Goal: Ask a question: Seek information or help from site administrators or community

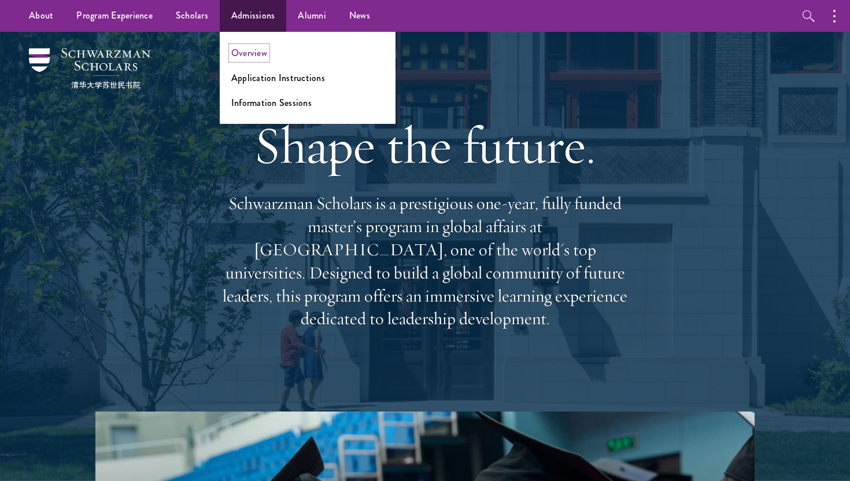
click at [251, 54] on link "Overview" at bounding box center [249, 52] width 36 height 13
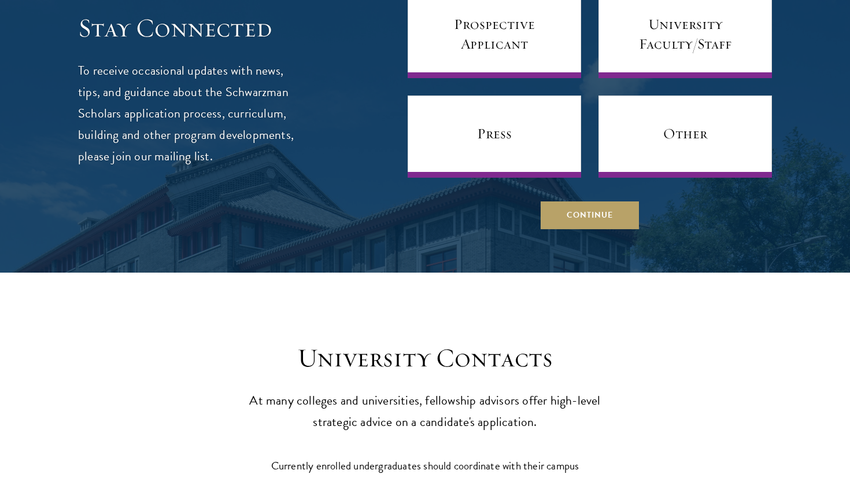
scroll to position [5119, 0]
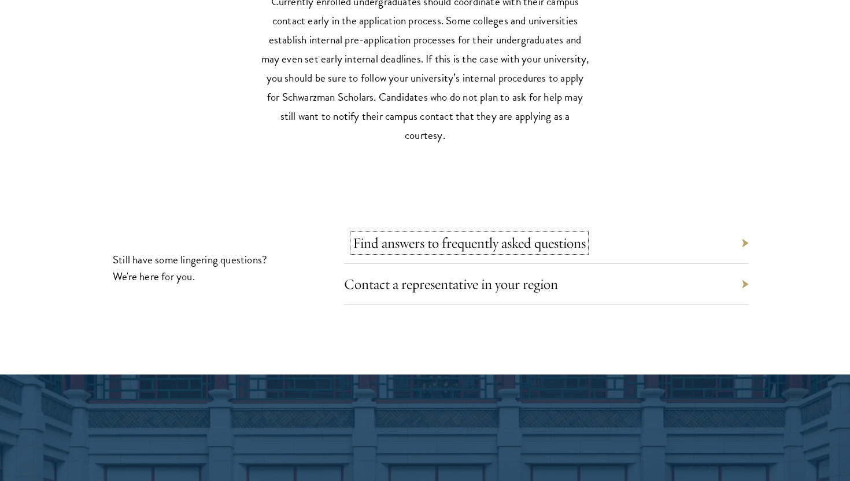
click at [474, 234] on link "Find answers to frequently asked questions" at bounding box center [469, 243] width 233 height 18
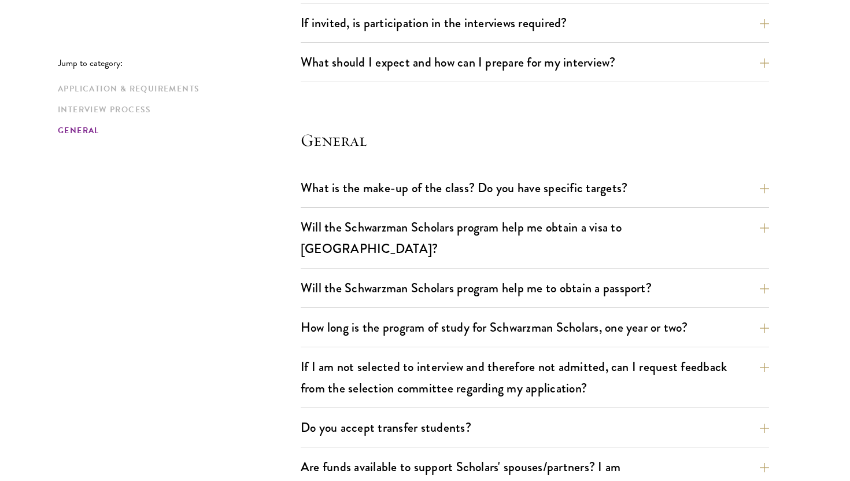
scroll to position [1548, 0]
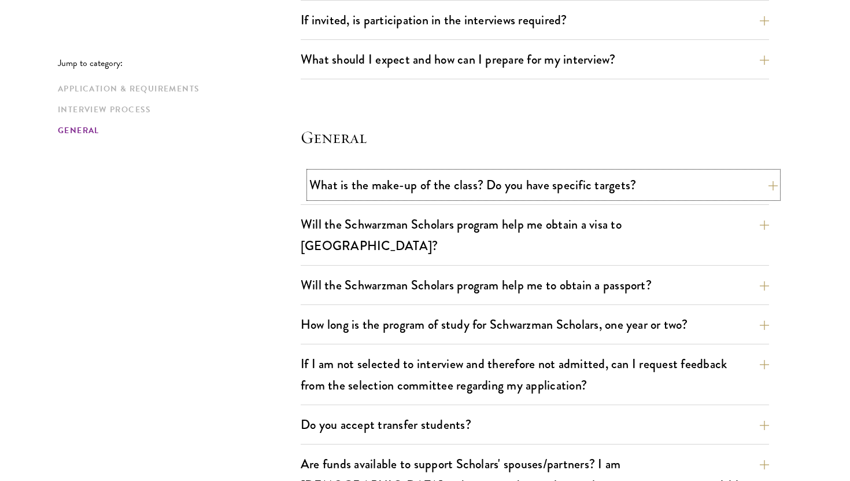
click at [482, 179] on button "What is the make-up of the class? Do you have specific targets?" at bounding box center [544, 185] width 469 height 26
